Goal: Task Accomplishment & Management: Manage account settings

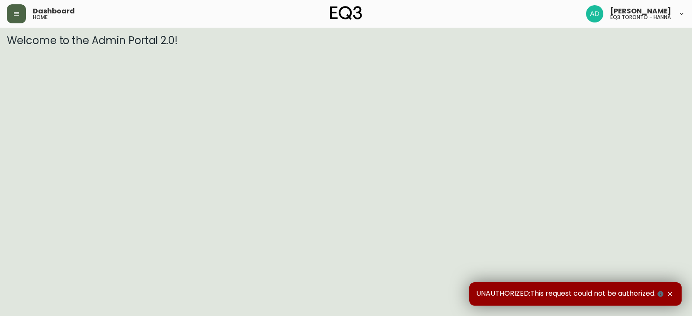
click at [20, 10] on button "button" at bounding box center [16, 13] width 19 height 19
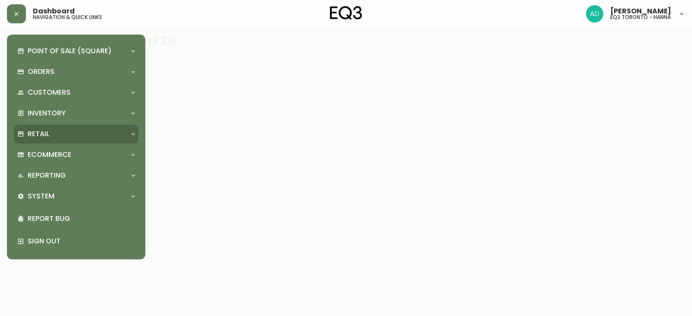
click at [53, 128] on div "Retail" at bounding box center [76, 134] width 125 height 19
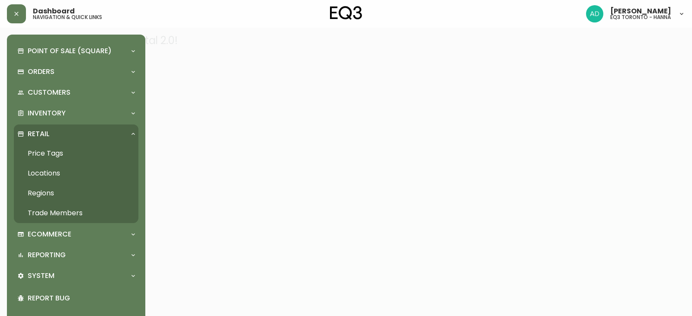
click at [64, 211] on link "Trade Members" at bounding box center [76, 213] width 125 height 20
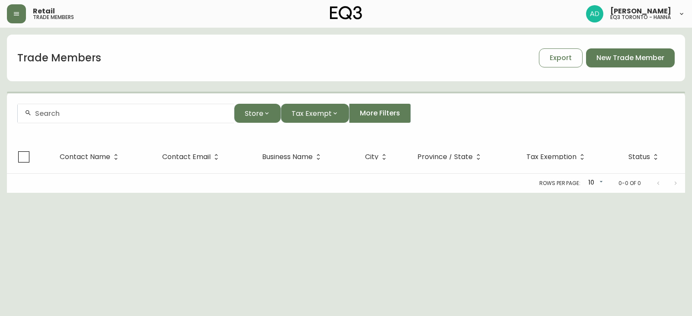
click at [113, 109] on div at bounding box center [126, 113] width 216 height 19
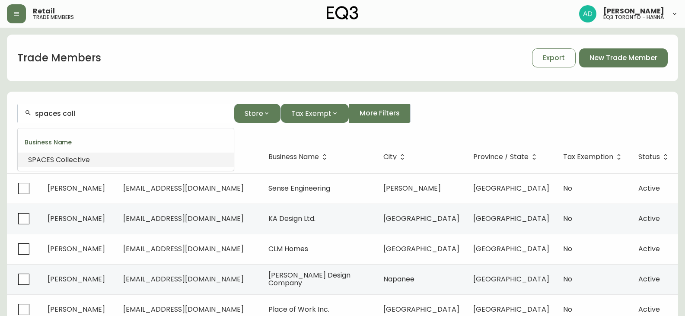
click at [82, 161] on span "ective" at bounding box center [79, 160] width 21 height 10
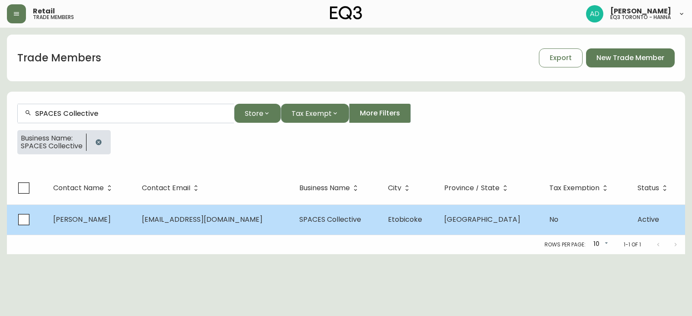
type input "SPACES Collective"
click at [329, 227] on td "SPACES Collective" at bounding box center [336, 219] width 89 height 30
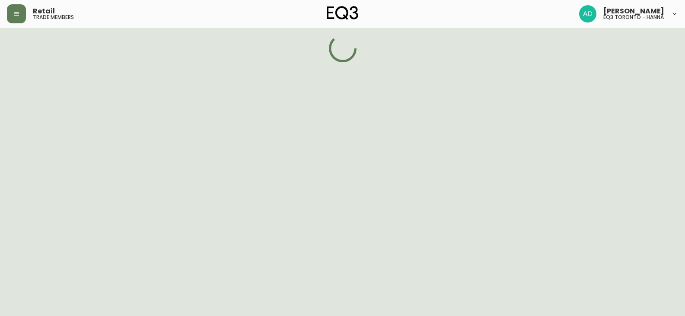
select select "ON"
select select "CA"
select select "CA_EN"
select select "Other"
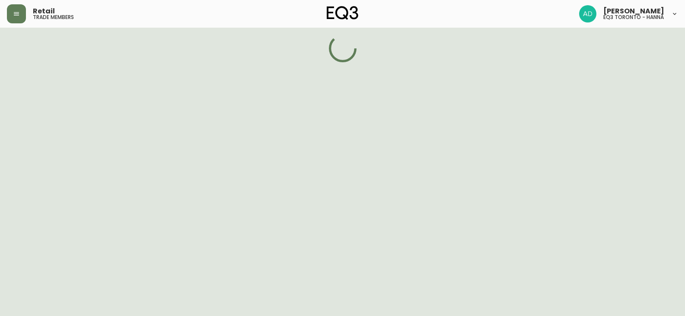
select select "false"
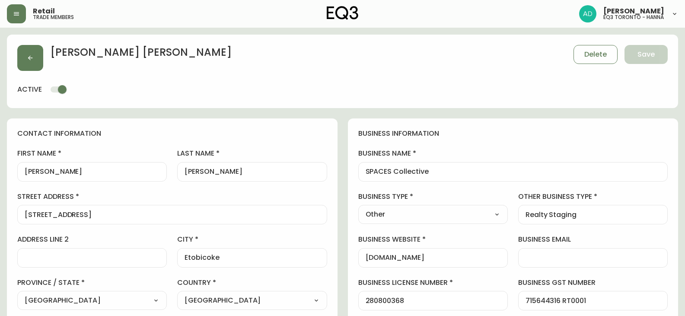
type input "EQ3 [GEOGRAPHIC_DATA] - [PERSON_NAME]"
select select "cjw10z96s008u6gs0ccm7hd19"
drag, startPoint x: 468, startPoint y: 168, endPoint x: 336, endPoint y: 175, distance: 132.5
click at [24, 51] on button "button" at bounding box center [30, 58] width 26 height 26
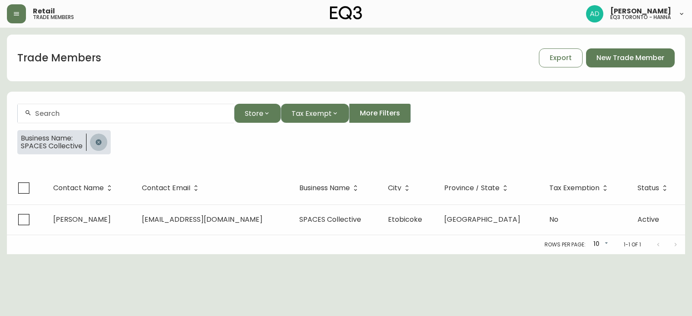
click at [90, 142] on button "button" at bounding box center [98, 142] width 17 height 17
